Goal: Information Seeking & Learning: Learn about a topic

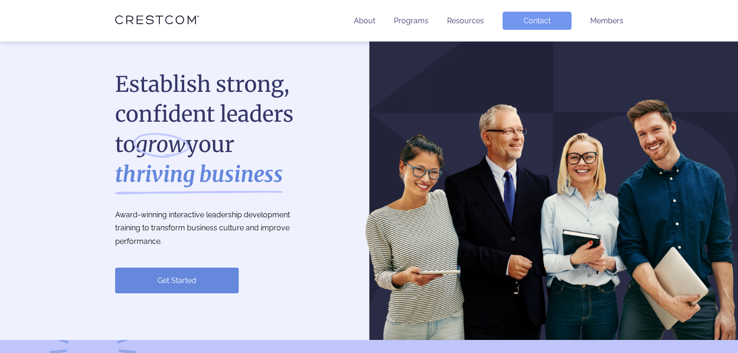
scroll to position [140, 0]
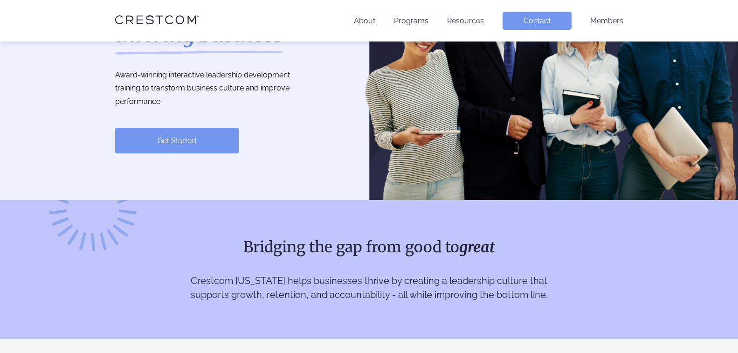
click at [180, 139] on link "Get Started" at bounding box center [177, 141] width 124 height 26
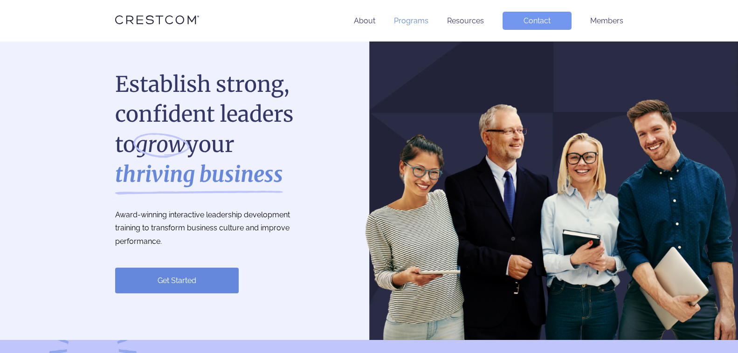
click at [408, 22] on link "Programs" at bounding box center [411, 20] width 34 height 9
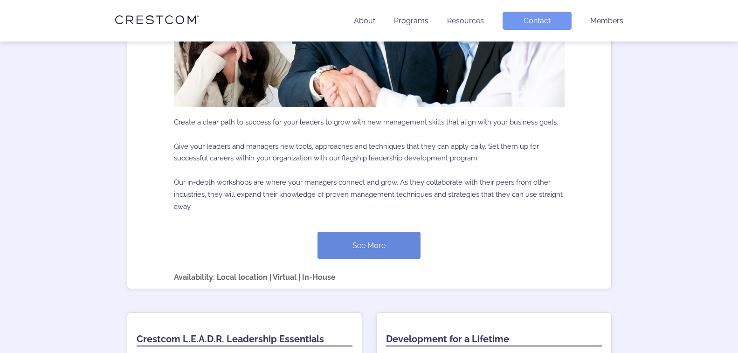
scroll to position [373, 0]
